Goal: Ask a question: Seek information or help from site administrators or community

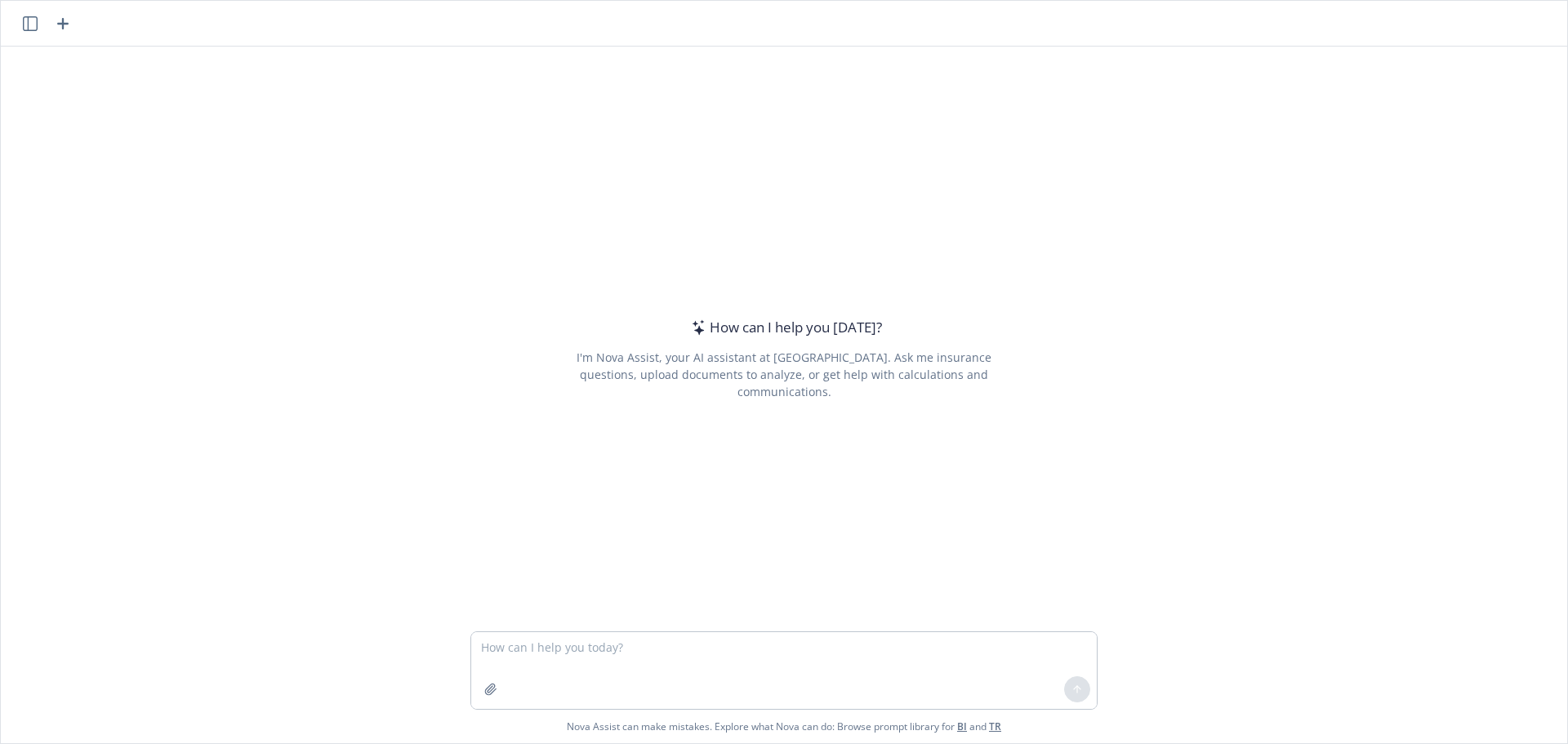
click at [896, 132] on div "How can I help you [DATE]? I'm Nova Assist, your AI assistant at Newfront. Ask …" at bounding box center [784, 359] width 627 height 467
click at [558, 652] on textarea at bounding box center [784, 670] width 626 height 77
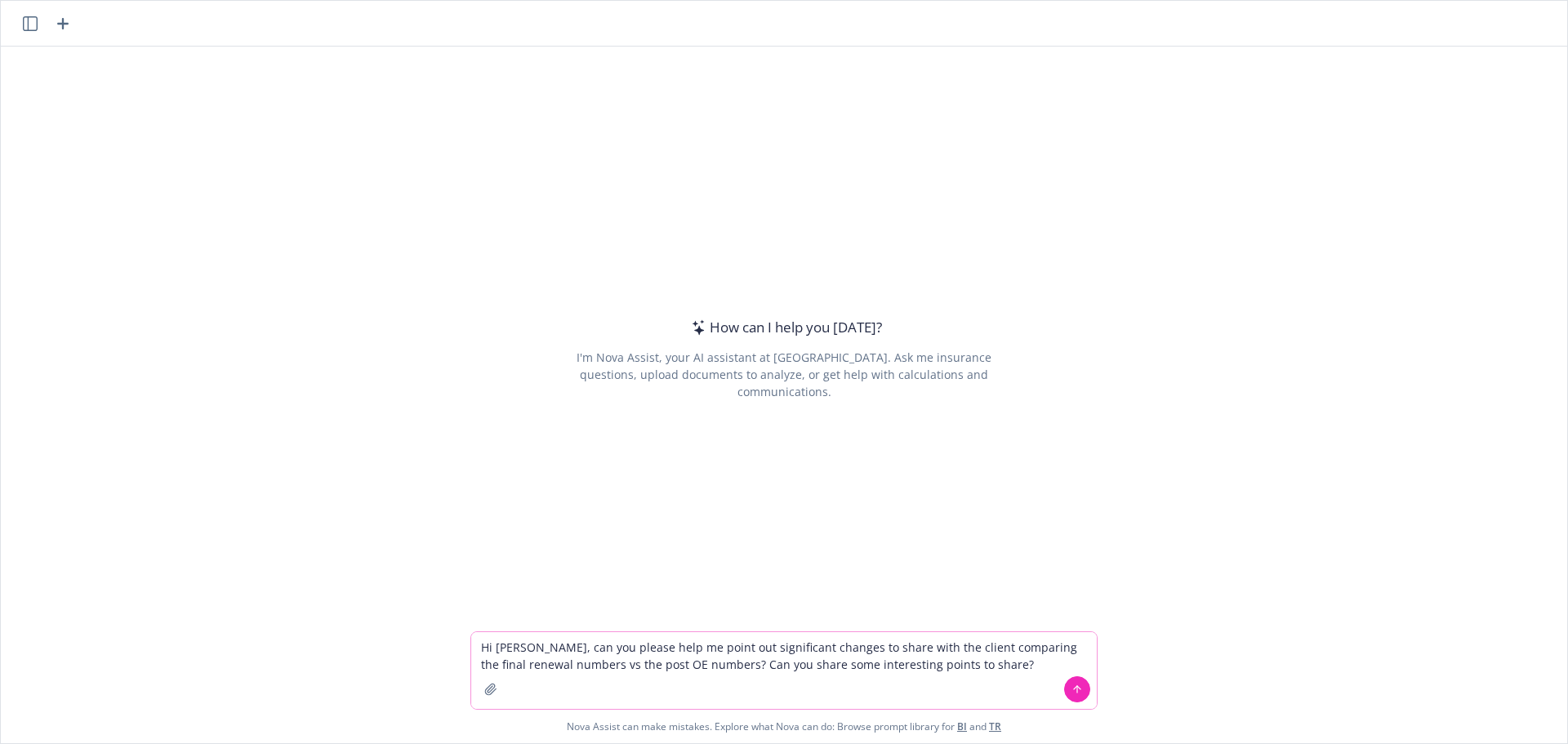
click at [654, 667] on textarea "Hi [PERSON_NAME], can you please help me point out significant changes to share…" at bounding box center [784, 670] width 626 height 77
type textarea "Hi [PERSON_NAME], can you please help me point out significant changes to share…"
click at [477, 689] on button "button" at bounding box center [491, 690] width 26 height 26
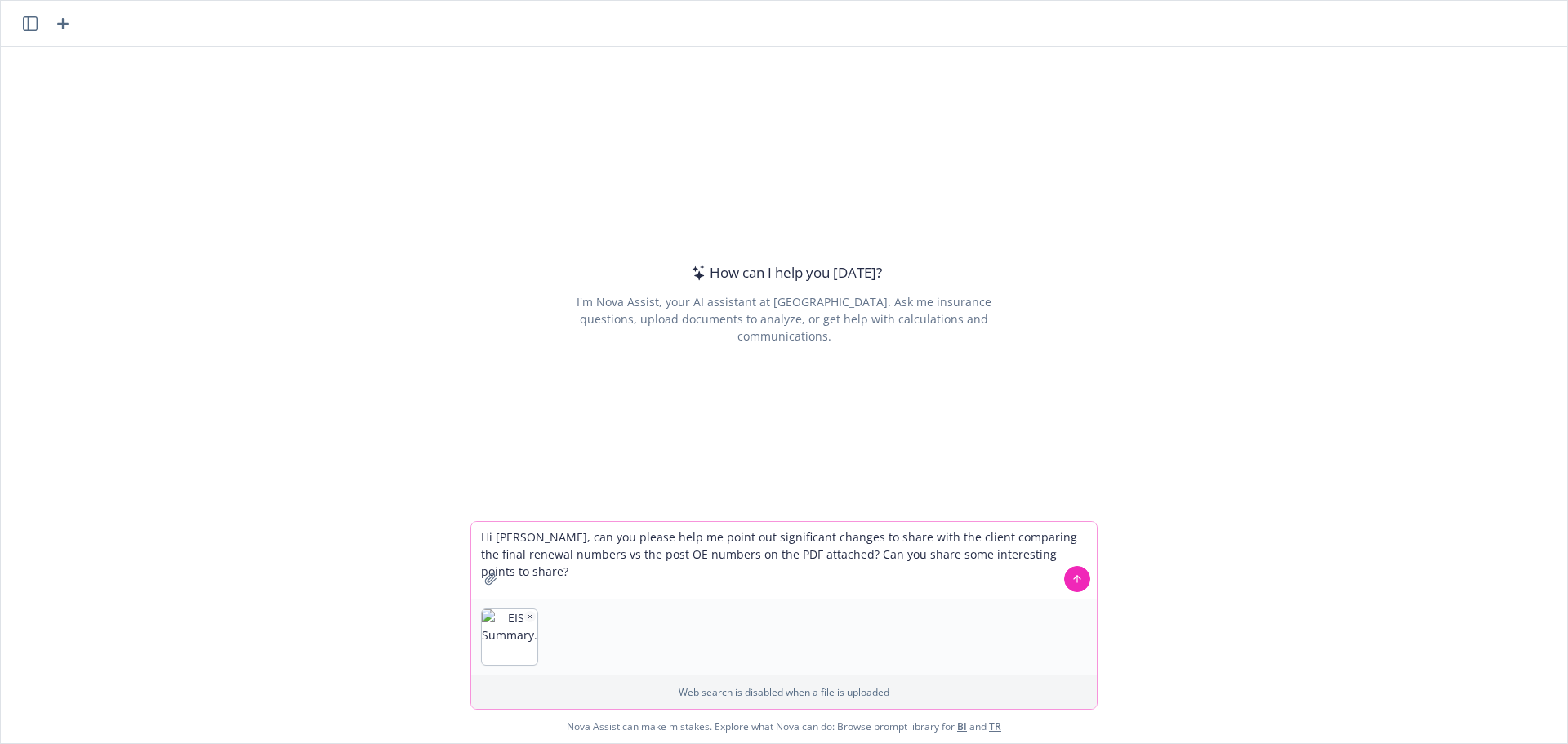
drag, startPoint x: 1032, startPoint y: 556, endPoint x: 470, endPoint y: 545, distance: 562.1
click at [472, 545] on textarea "Hi [PERSON_NAME], can you please help me point out significant changes to share…" at bounding box center [784, 560] width 626 height 77
click at [1217, 542] on div "Hi [PERSON_NAME], can you please help me point out significant changes to share…" at bounding box center [784, 632] width 1566 height 222
click at [1072, 580] on icon at bounding box center [1077, 579] width 12 height 12
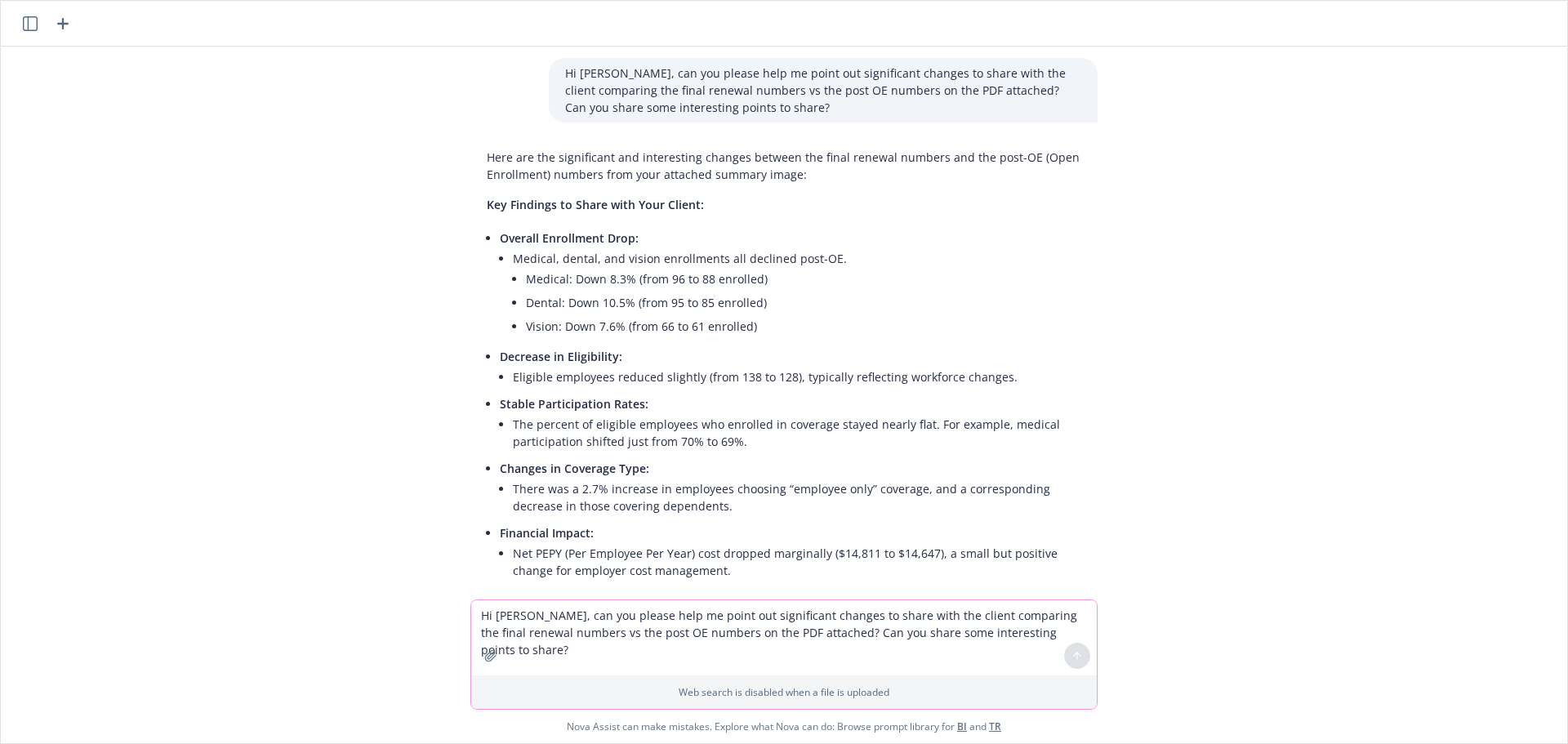
scroll to position [137, 0]
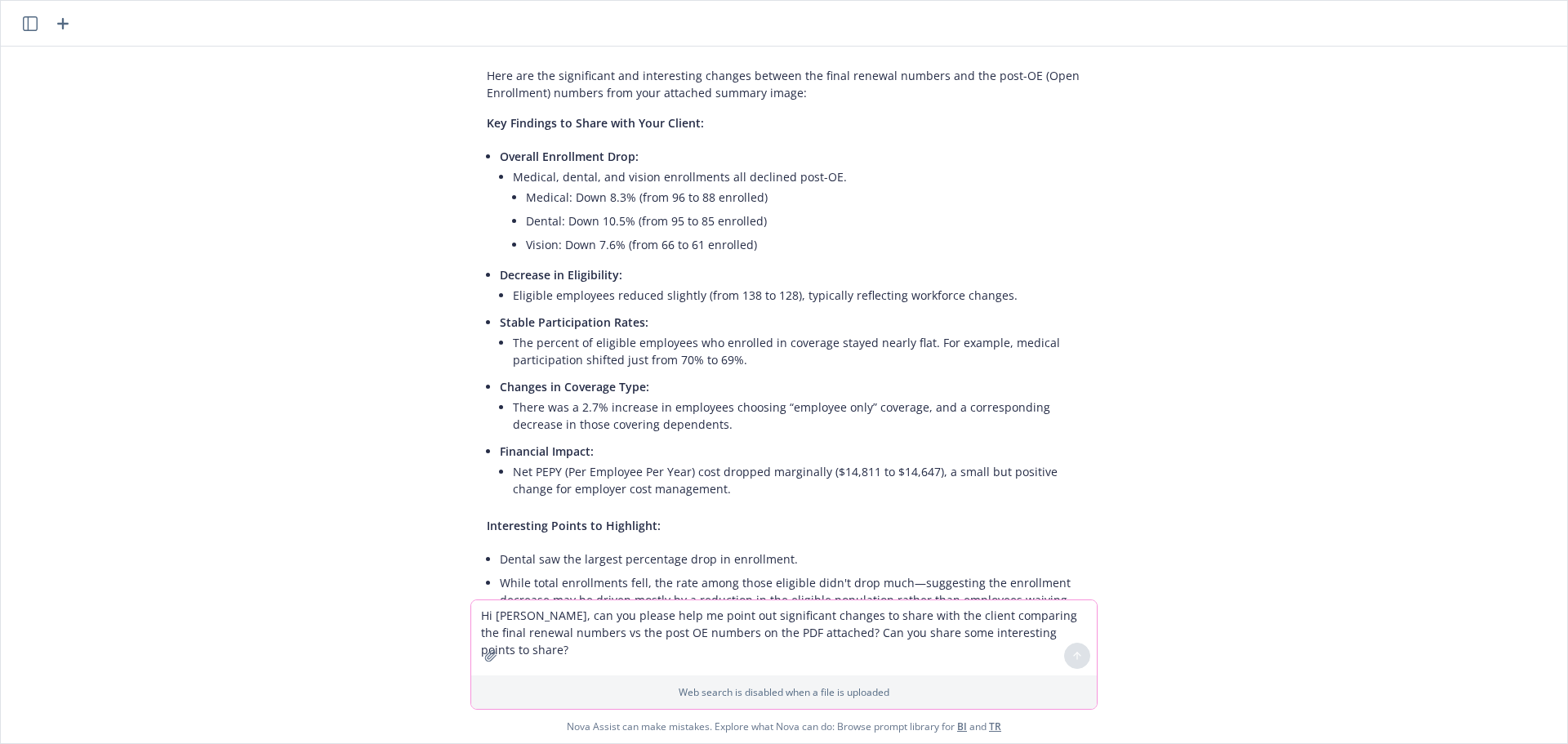
click at [743, 240] on li "Vision: Down 7.6% (from 66 to 61 enrolled)" at bounding box center [803, 244] width 556 height 24
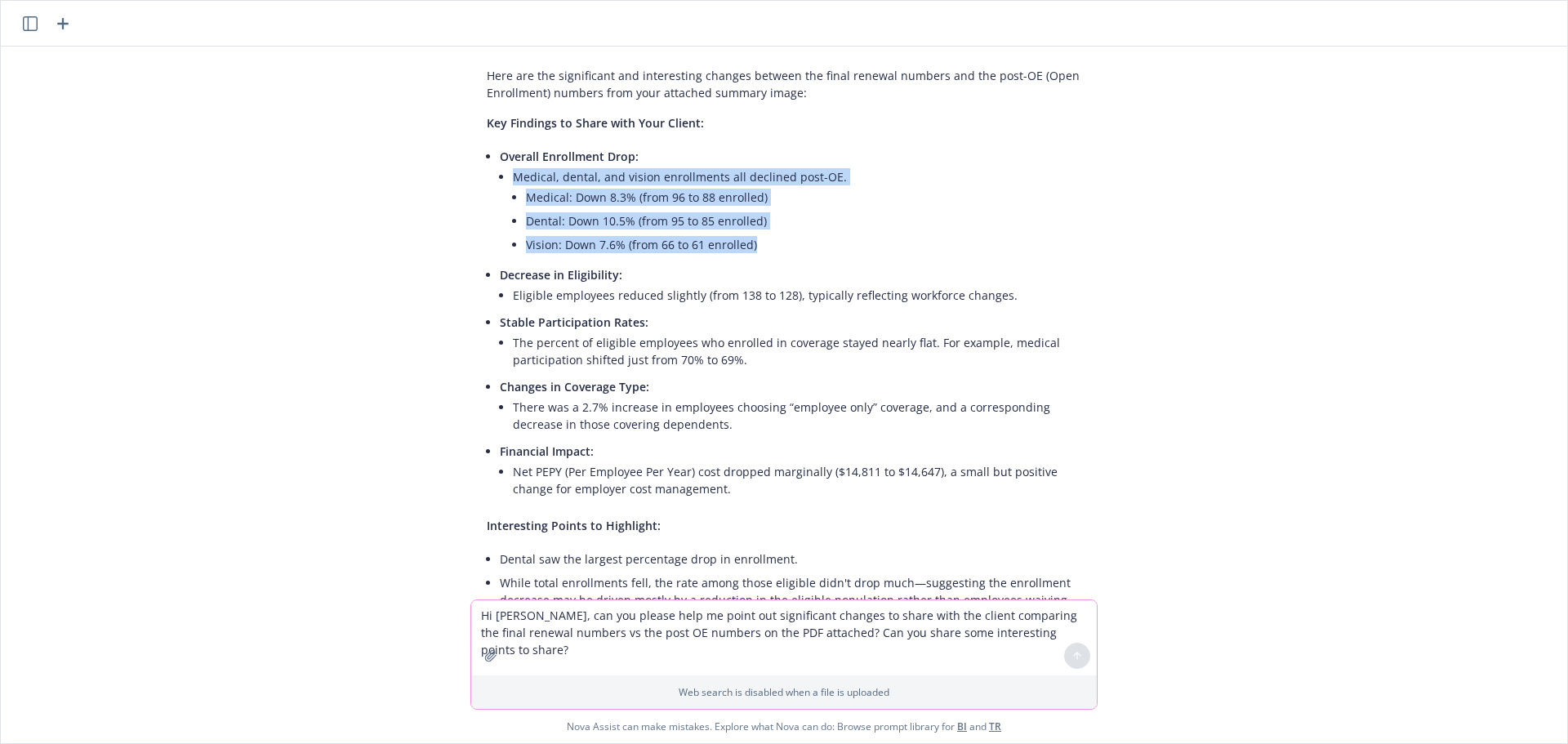
drag, startPoint x: 741, startPoint y: 247, endPoint x: 502, endPoint y: 179, distance: 248.5
click at [513, 179] on li "Medical, dental, and vision enrollments all declined post-OE. Medical: Down 8.3…" at bounding box center [797, 212] width 569 height 95
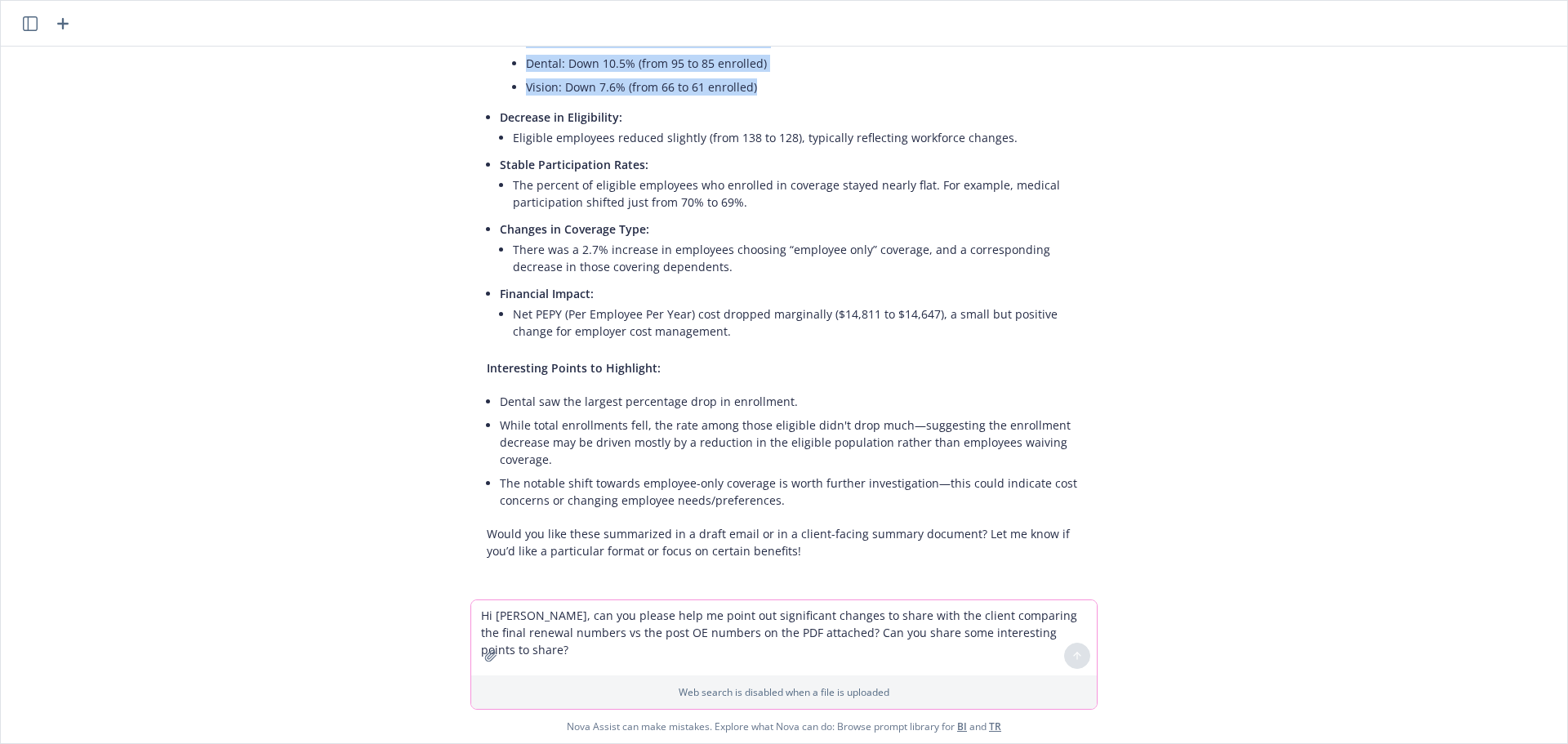
scroll to position [300, 0]
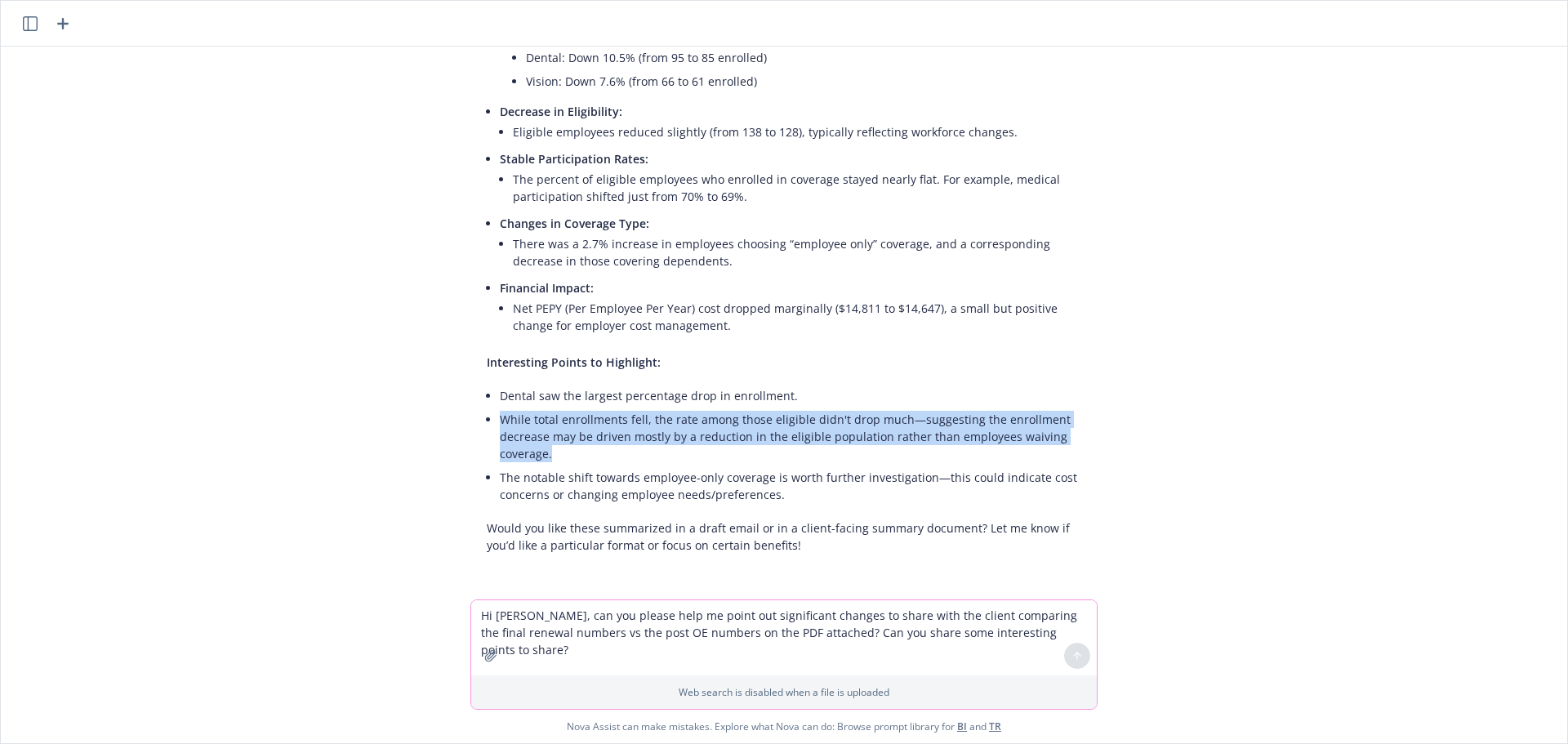
drag, startPoint x: 541, startPoint y: 455, endPoint x: 490, endPoint y: 423, distance: 60.2
click at [500, 423] on li "While total enrollments fell, the rate among those eligible didn't drop much—su…" at bounding box center [790, 436] width 581 height 58
copy li "While total enrollments fell, the rate among those eligible didn't drop much—su…"
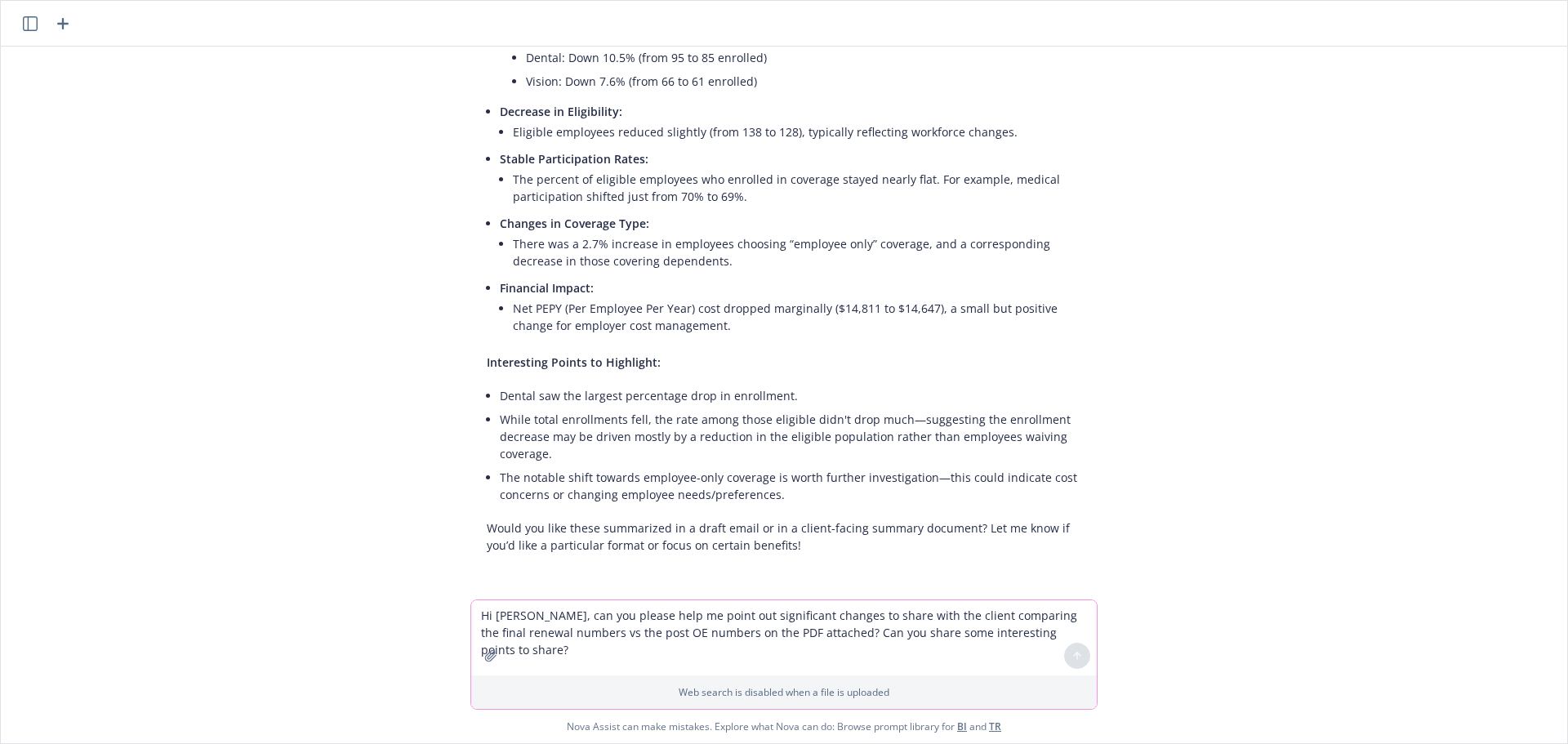
click at [731, 240] on li "There was a 2.7% increase in employees choosing “employee only” coverage, and a…" at bounding box center [797, 253] width 569 height 41
click at [692, 322] on li "Net PEPY (Per Employee Per Year) cost dropped marginally ($14,811 to $14,647), …" at bounding box center [797, 317] width 569 height 41
click at [713, 327] on li "Net PEPY (Per Employee Per Year) cost dropped marginally ($14,811 to $14,647), …" at bounding box center [797, 317] width 569 height 41
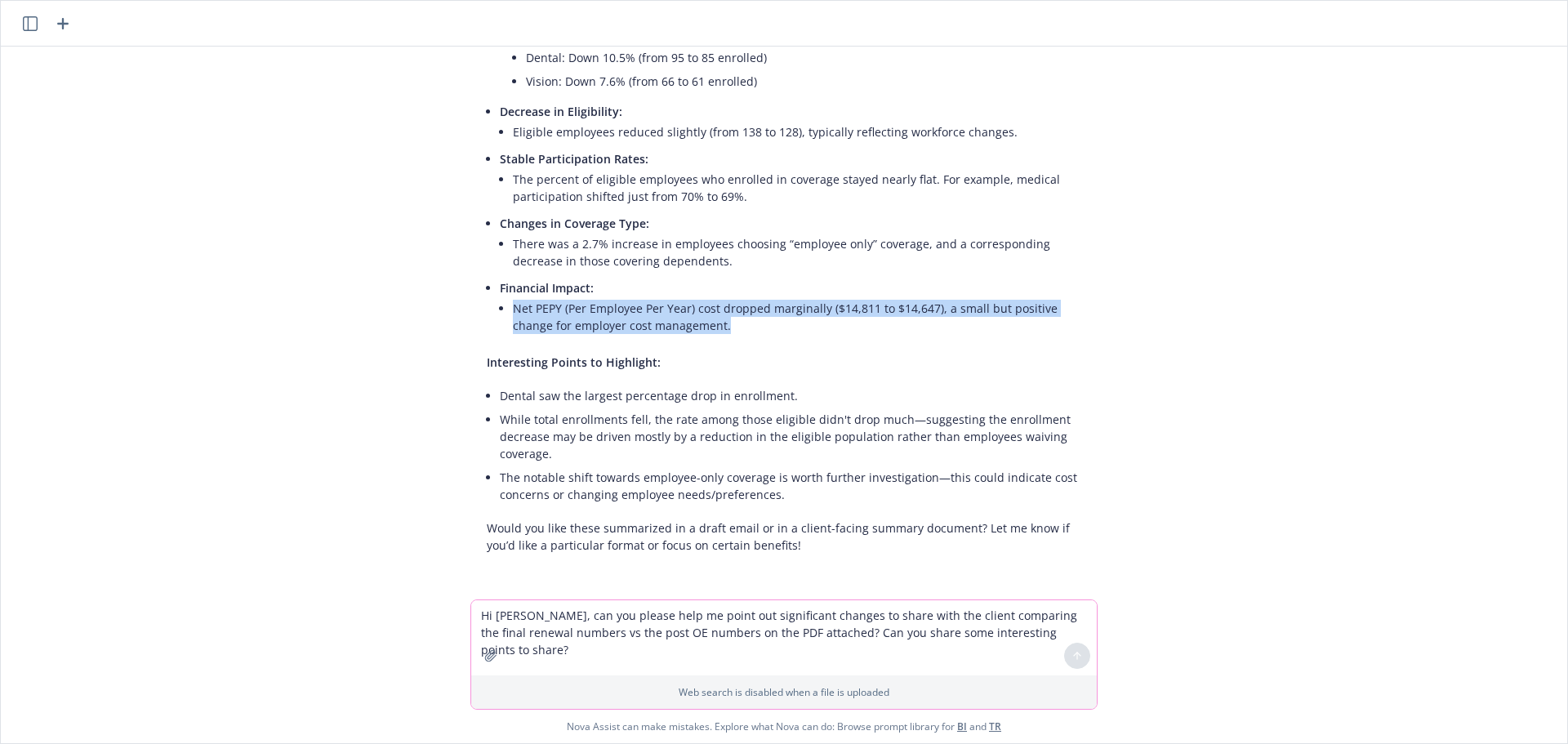
drag, startPoint x: 715, startPoint y: 327, endPoint x: 500, endPoint y: 312, distance: 215.5
click at [513, 312] on li "Net PEPY (Per Employee Per Year) cost dropped marginally ($14,811 to $14,647), …" at bounding box center [797, 317] width 569 height 41
copy li "Net PEPY (Per Employee Per Year) cost dropped marginally ($14,811 to $14,647), …"
click at [706, 261] on li "There was a 2.7% increase in employees choosing “employee only” coverage, and a…" at bounding box center [797, 253] width 569 height 41
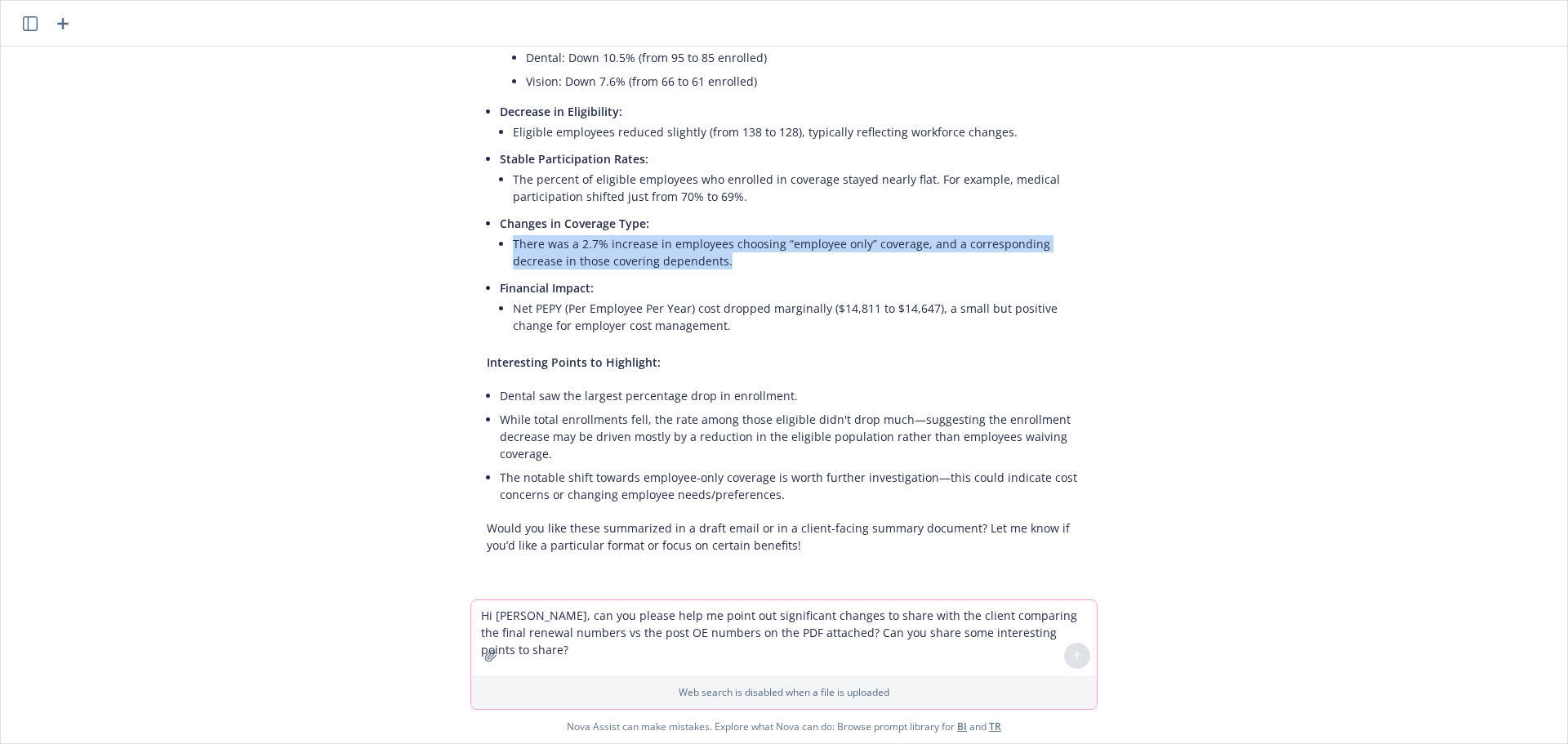
drag, startPoint x: 711, startPoint y: 259, endPoint x: 504, endPoint y: 239, distance: 208.0
click at [513, 239] on li "There was a 2.7% increase in employees choosing “employee only” coverage, and a…" at bounding box center [797, 253] width 569 height 41
copy li "There was a 2.7% increase in employees choosing “employee only” coverage, and a…"
